Goal: Check status: Check status

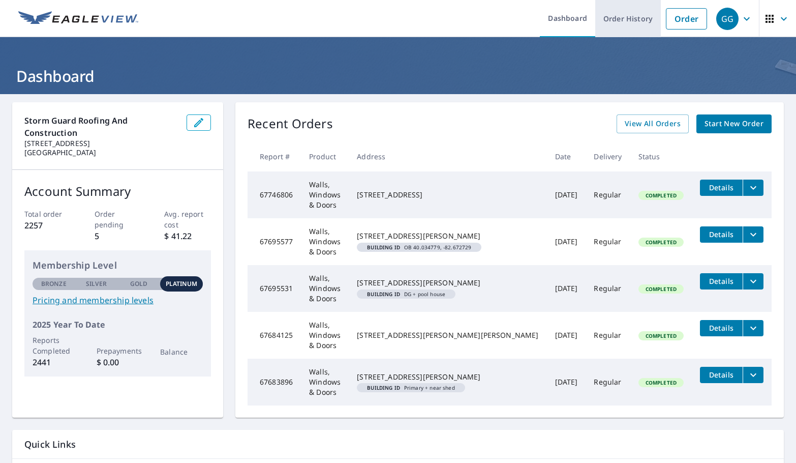
click at [612, 20] on link "Order History" at bounding box center [628, 18] width 66 height 37
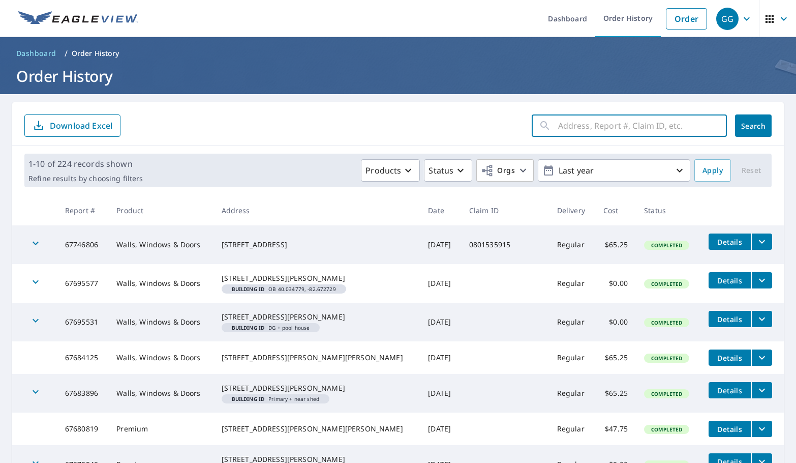
click at [624, 126] on input "text" at bounding box center [642, 125] width 169 height 28
type input "3293"
click at [752, 126] on span "Search" at bounding box center [753, 126] width 20 height 10
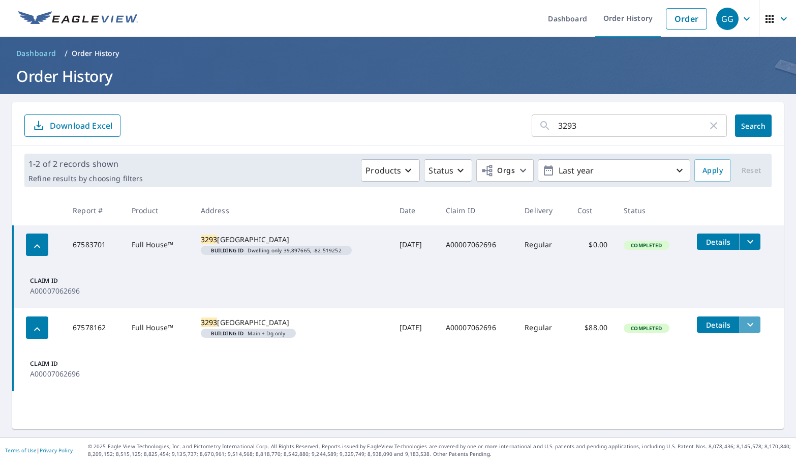
click at [746, 330] on icon "filesDropdownBtn-67578162" at bounding box center [750, 324] width 12 height 12
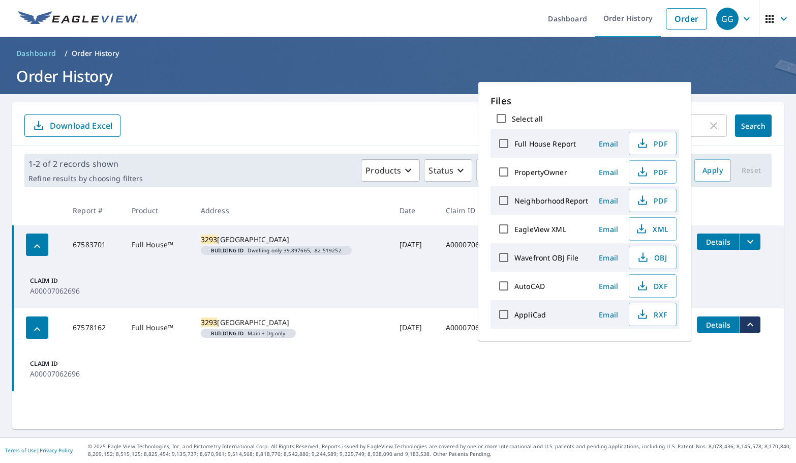
click at [747, 326] on icon "filesDropdownBtn-67578162" at bounding box center [750, 324] width 6 height 4
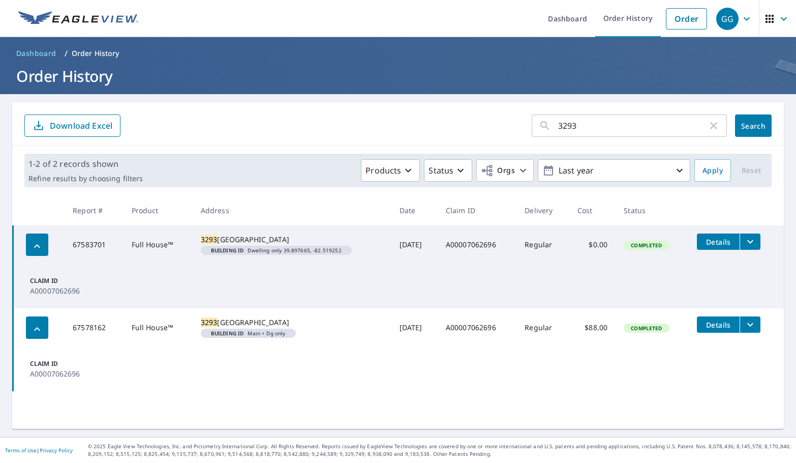
click at [748, 242] on icon "filesDropdownBtn-67583701" at bounding box center [750, 241] width 12 height 12
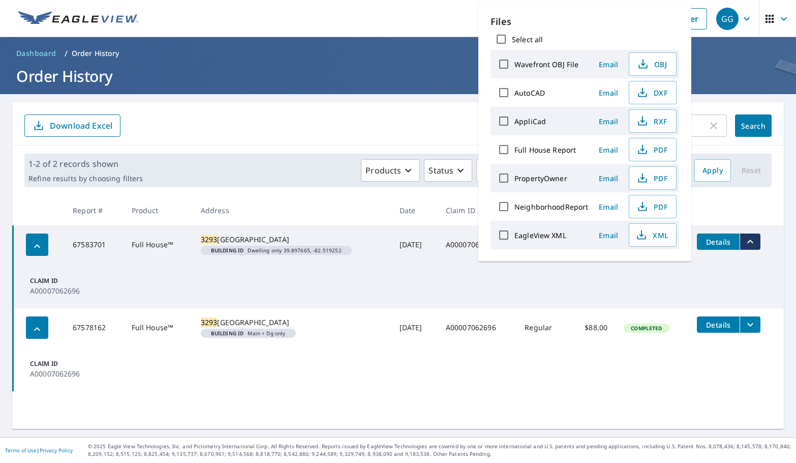
click at [748, 241] on icon "filesDropdownBtn-67583701" at bounding box center [750, 241] width 6 height 4
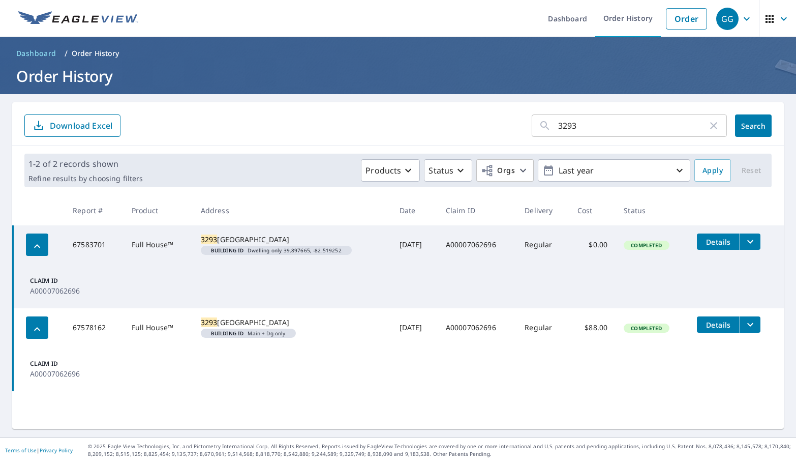
click at [30, 248] on div "button" at bounding box center [37, 244] width 22 height 22
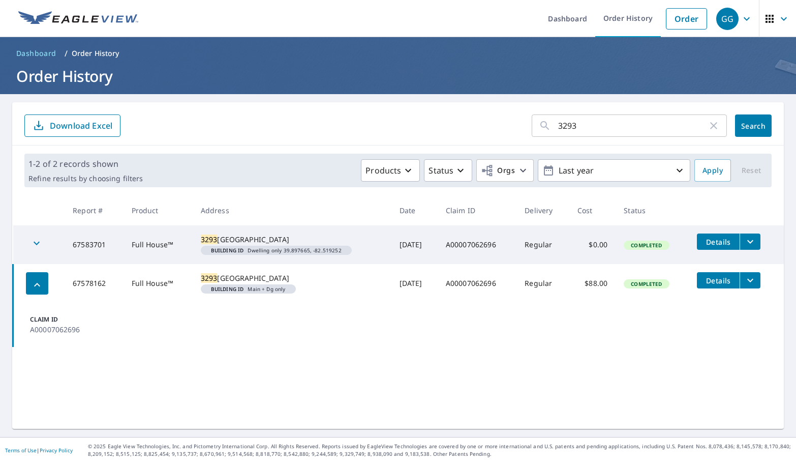
click at [39, 245] on icon "button" at bounding box center [36, 243] width 12 height 12
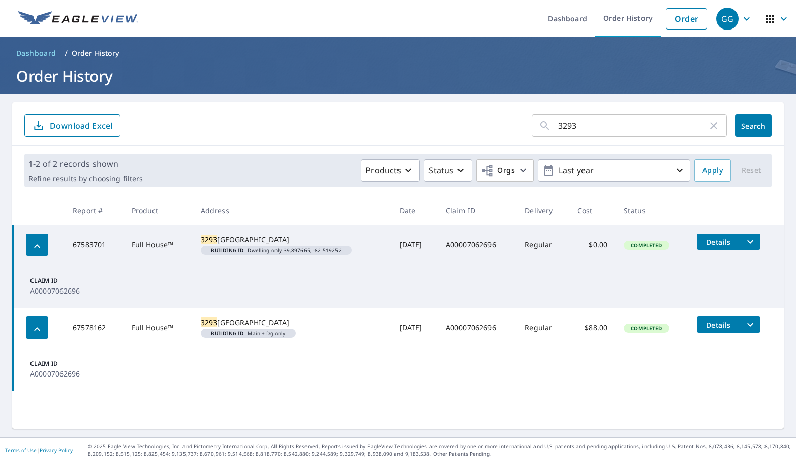
click at [355, 281] on td "Claim ID A00007062696" at bounding box center [398, 286] width 771 height 44
click at [712, 240] on span "Details" at bounding box center [718, 242] width 30 height 10
click at [710, 329] on span "Details" at bounding box center [718, 325] width 30 height 10
click at [703, 328] on span "Details" at bounding box center [718, 325] width 30 height 10
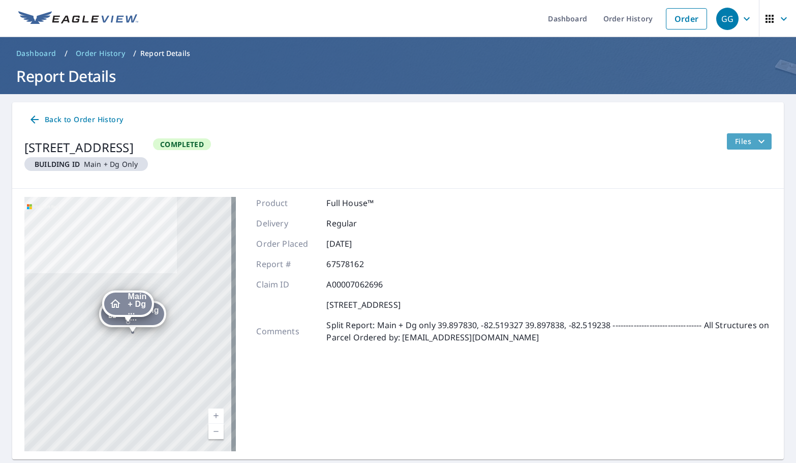
click at [755, 145] on icon "filesDropdownBtn-67578162" at bounding box center [761, 141] width 12 height 12
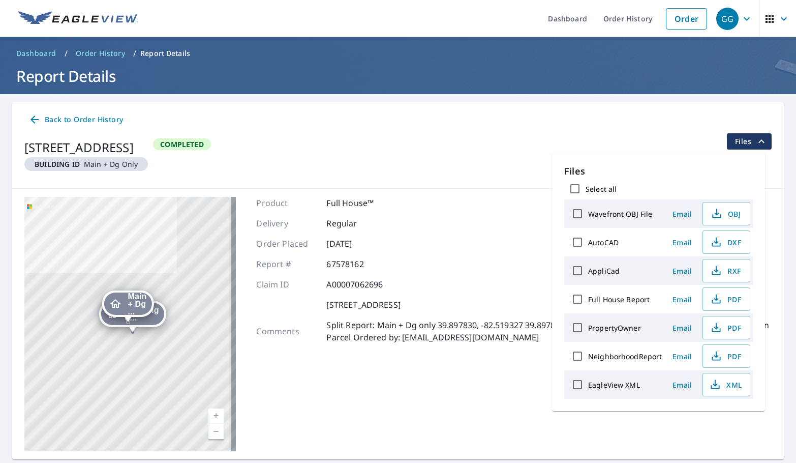
click at [755, 145] on icon "filesDropdownBtn-67578162" at bounding box center [761, 141] width 12 height 12
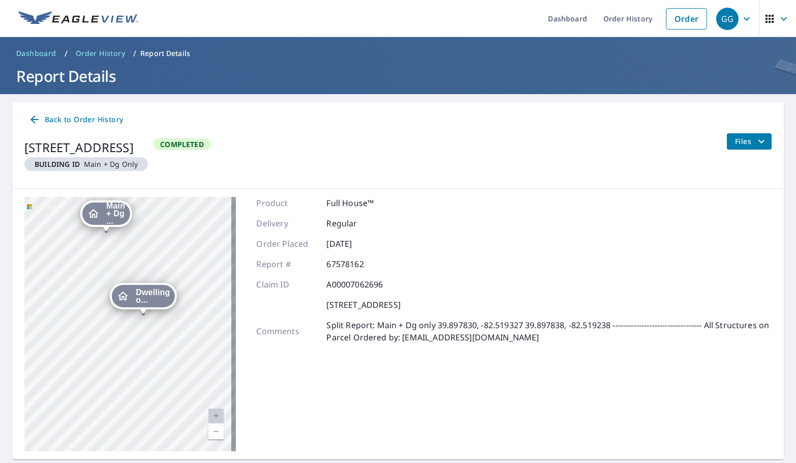
click at [741, 21] on icon "button" at bounding box center [747, 19] width 12 height 12
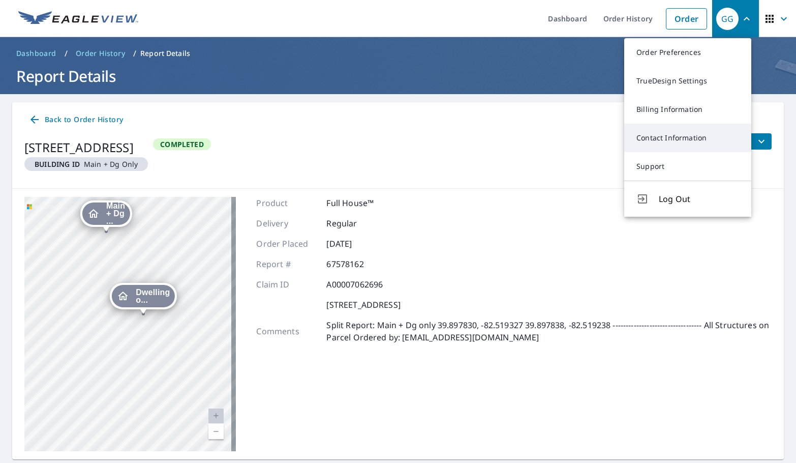
click at [673, 134] on link "Contact Information" at bounding box center [687, 138] width 127 height 28
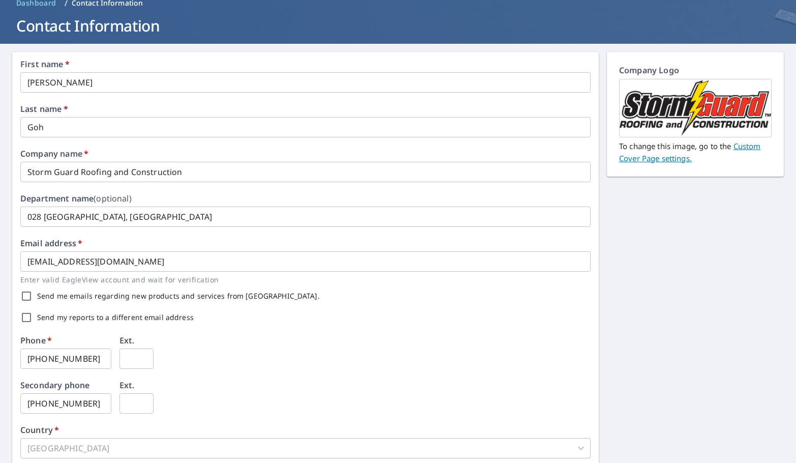
scroll to position [50, 0]
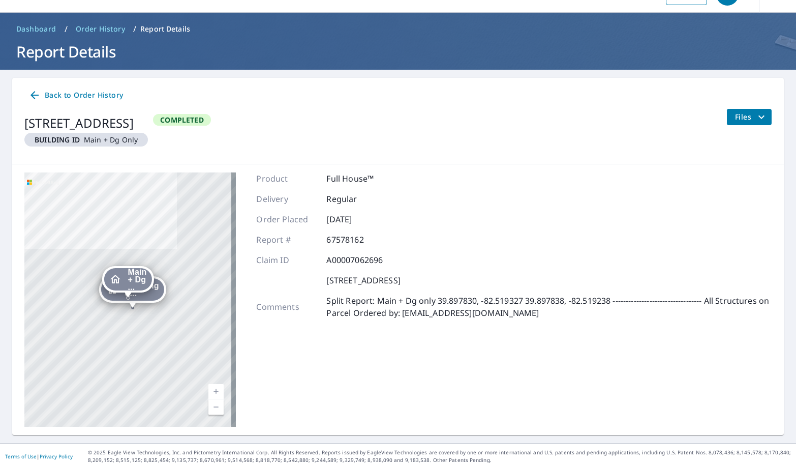
scroll to position [30, 0]
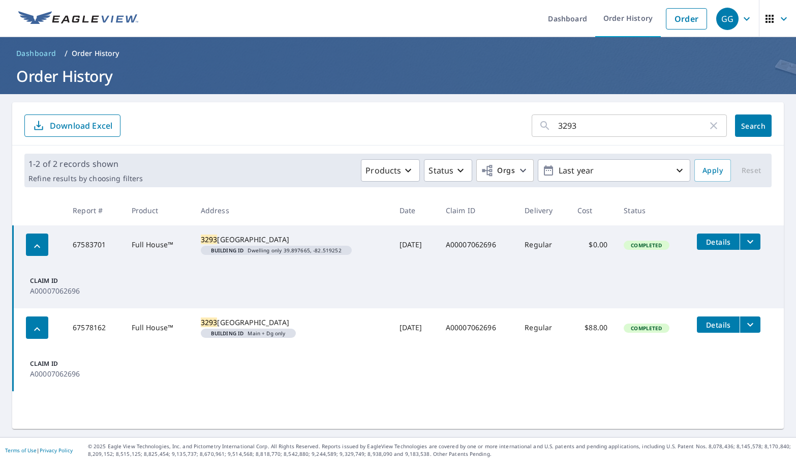
click at [719, 329] on span "Details" at bounding box center [718, 325] width 30 height 10
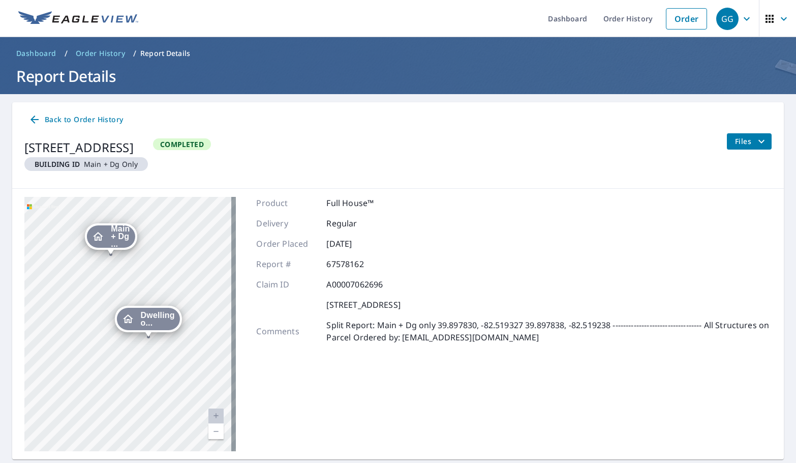
drag, startPoint x: 88, startPoint y: 304, endPoint x: 216, endPoint y: 355, distance: 137.3
click at [216, 355] on div "Dwelling o... [STREET_ADDRESS] Main + Dg ... [STREET_ADDRESS]" at bounding box center [129, 324] width 211 height 254
